Goal: Navigation & Orientation: Go to known website

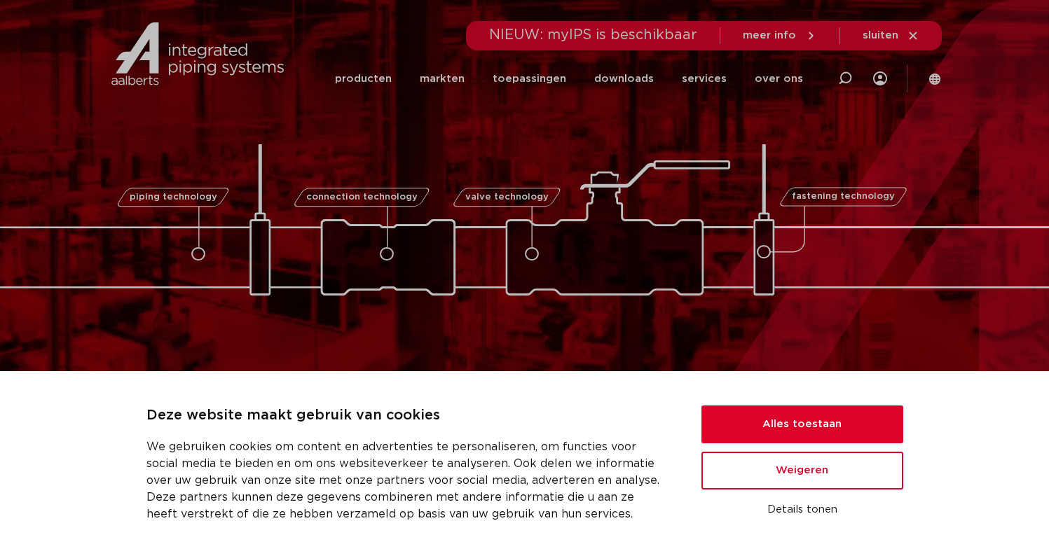
click at [934, 80] on icon at bounding box center [934, 79] width 13 height 13
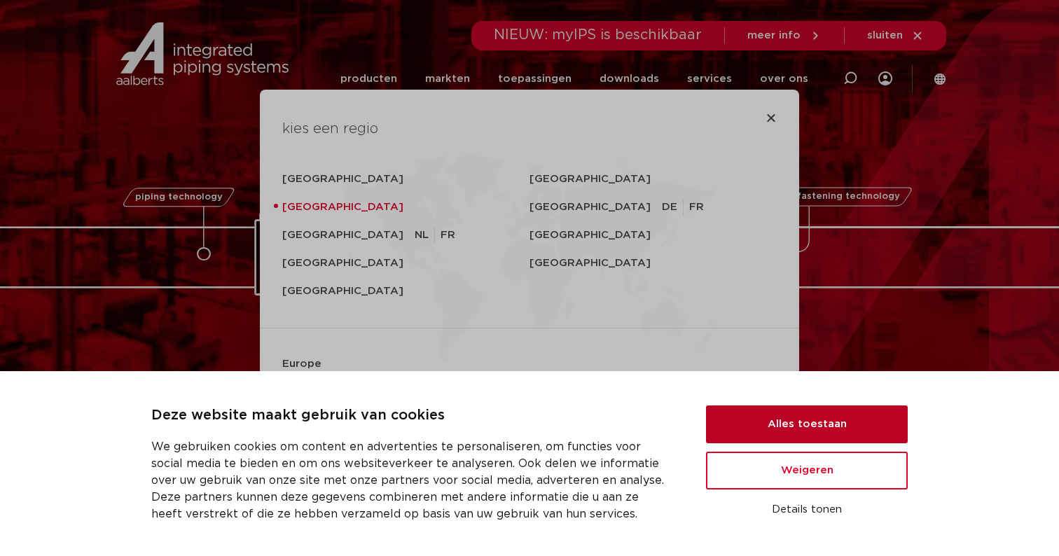
click at [818, 410] on button "Alles toestaan" at bounding box center [807, 425] width 202 height 38
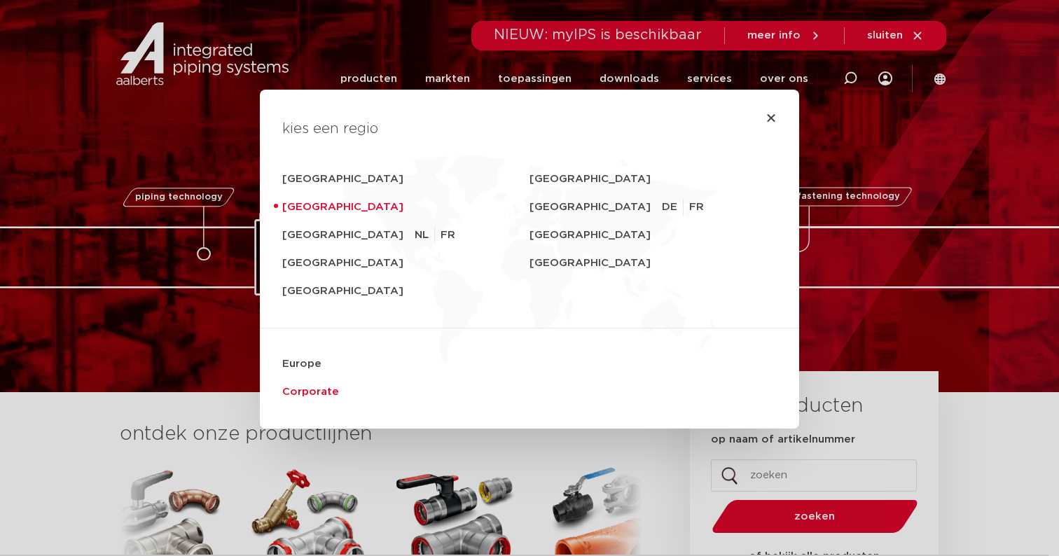
click at [320, 394] on link "Corporate" at bounding box center [529, 392] width 495 height 28
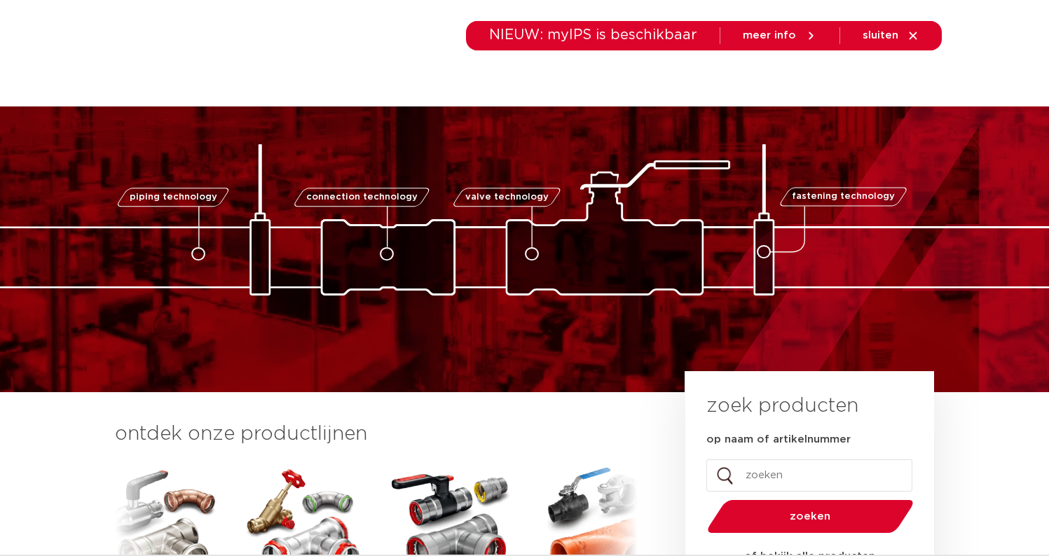
click at [981, 55] on section "Zoeken NIEUW: myIPS is beschikbaar meer info sluiten producten markten toepassi…" at bounding box center [524, 53] width 1049 height 106
click at [907, 30] on icon at bounding box center [912, 35] width 13 height 13
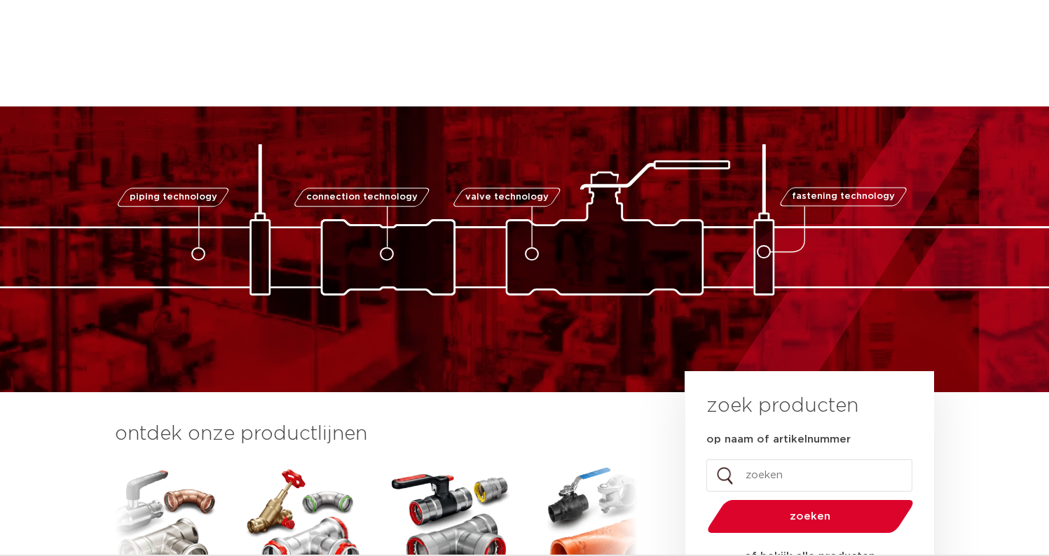
click at [989, 64] on section "Zoeken producten markten toepassingen downloads alle downloads certificaten cad…" at bounding box center [524, 53] width 1049 height 106
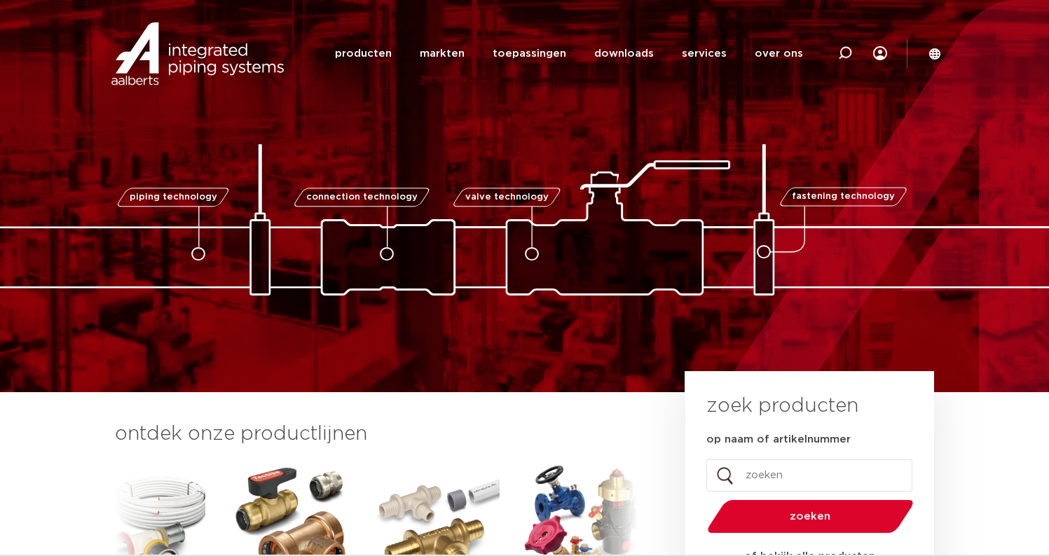
click at [932, 55] on icon at bounding box center [934, 53] width 11 height 11
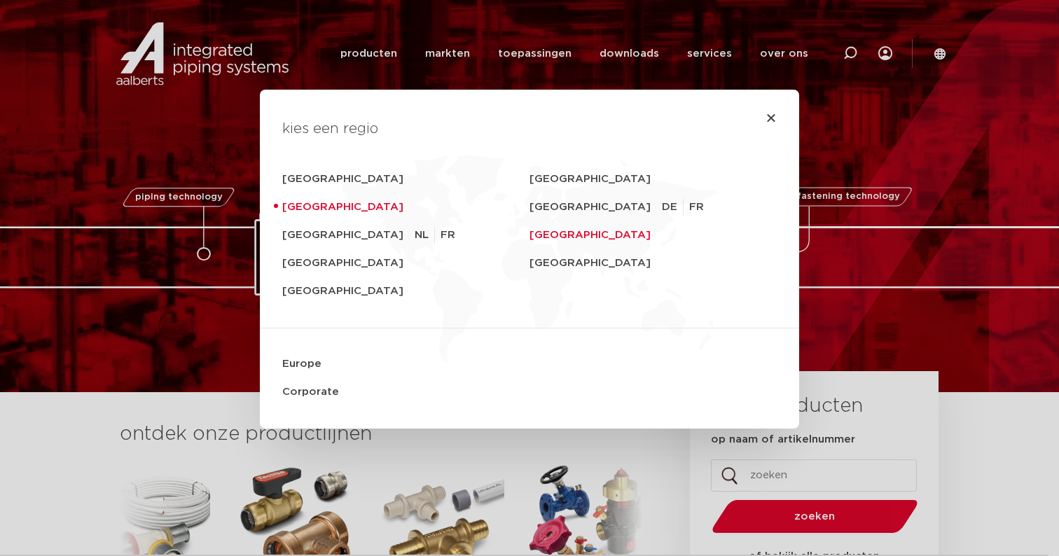
click at [571, 230] on link "[GEOGRAPHIC_DATA]" at bounding box center [653, 235] width 247 height 28
